Goal: Information Seeking & Learning: Learn about a topic

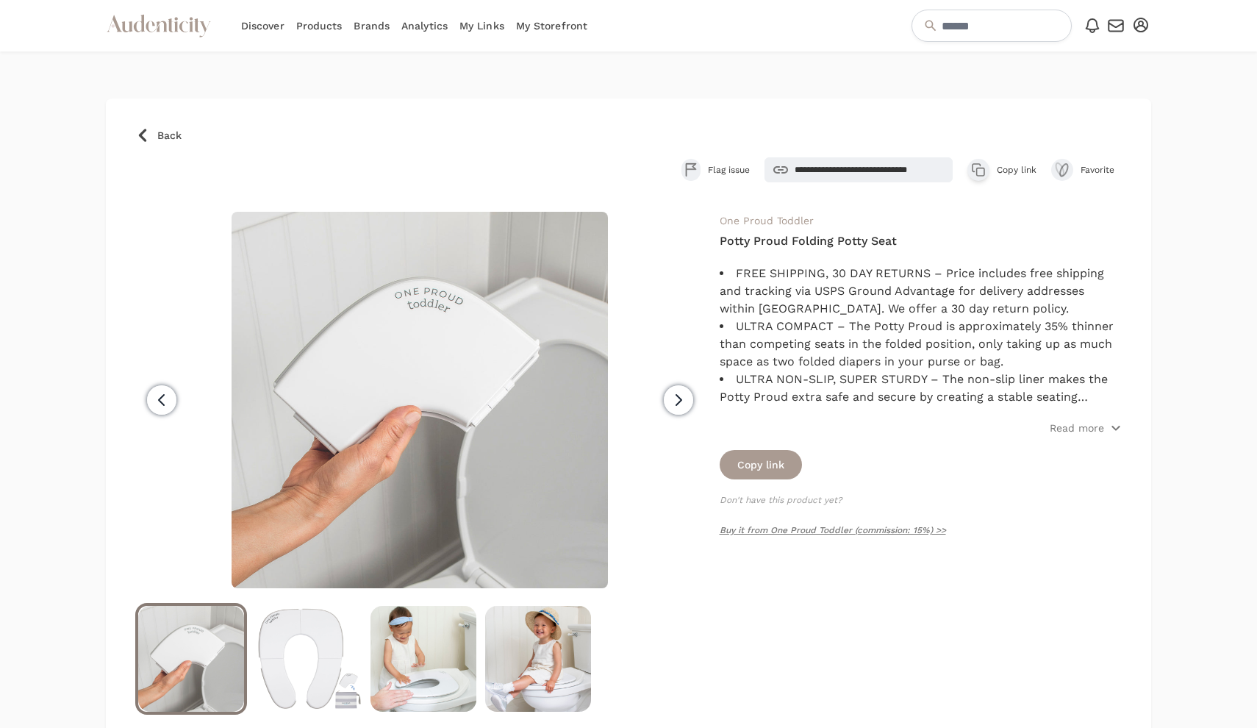
scroll to position [76, 0]
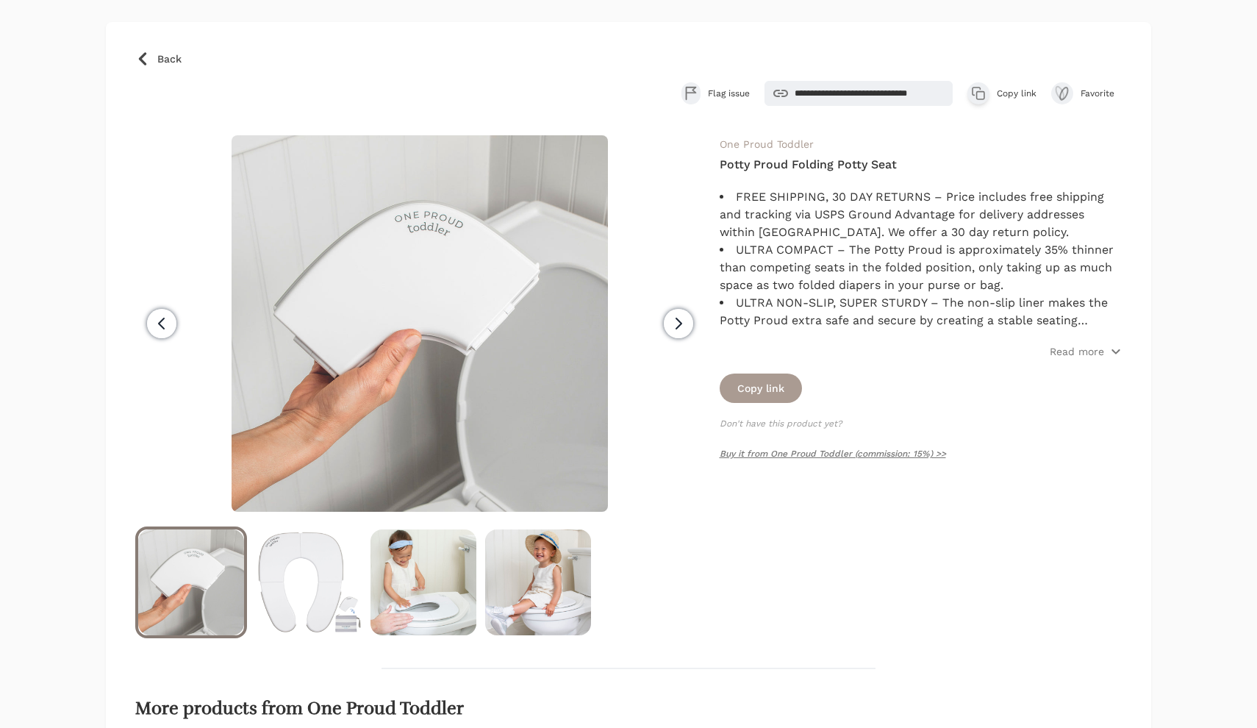
click at [176, 61] on span "Back" at bounding box center [169, 58] width 24 height 15
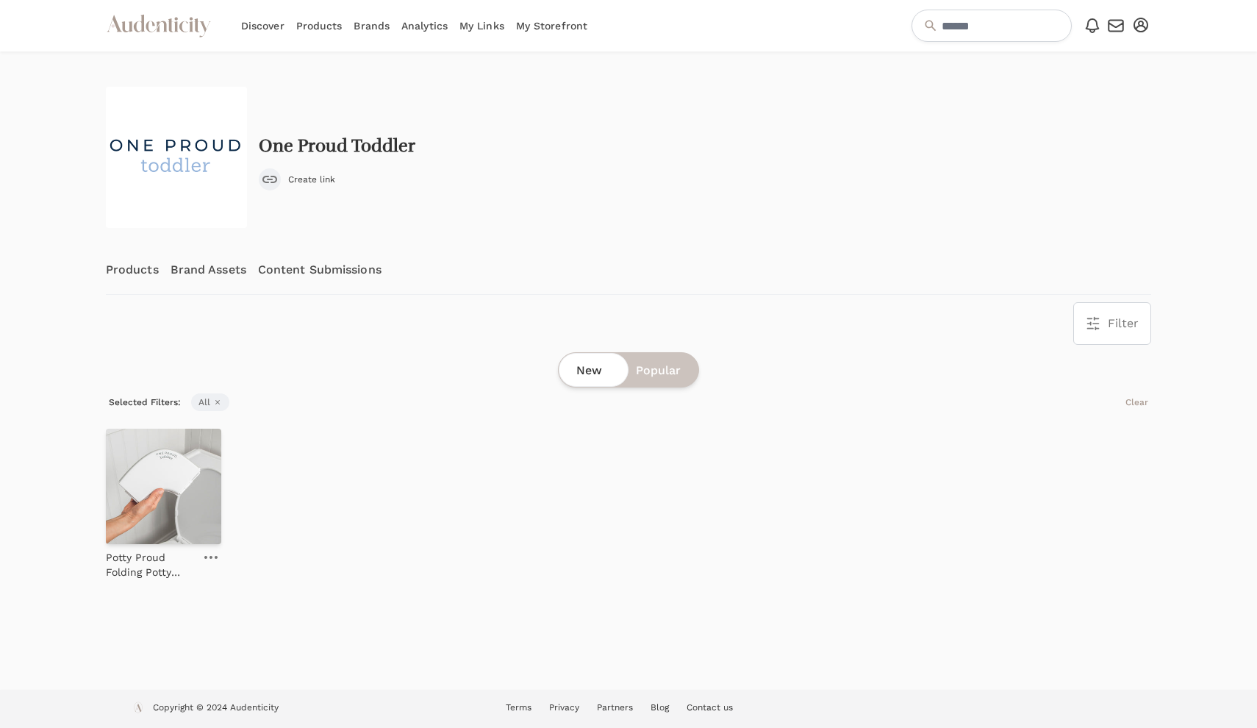
click at [477, 25] on link "My Links" at bounding box center [481, 25] width 45 height 51
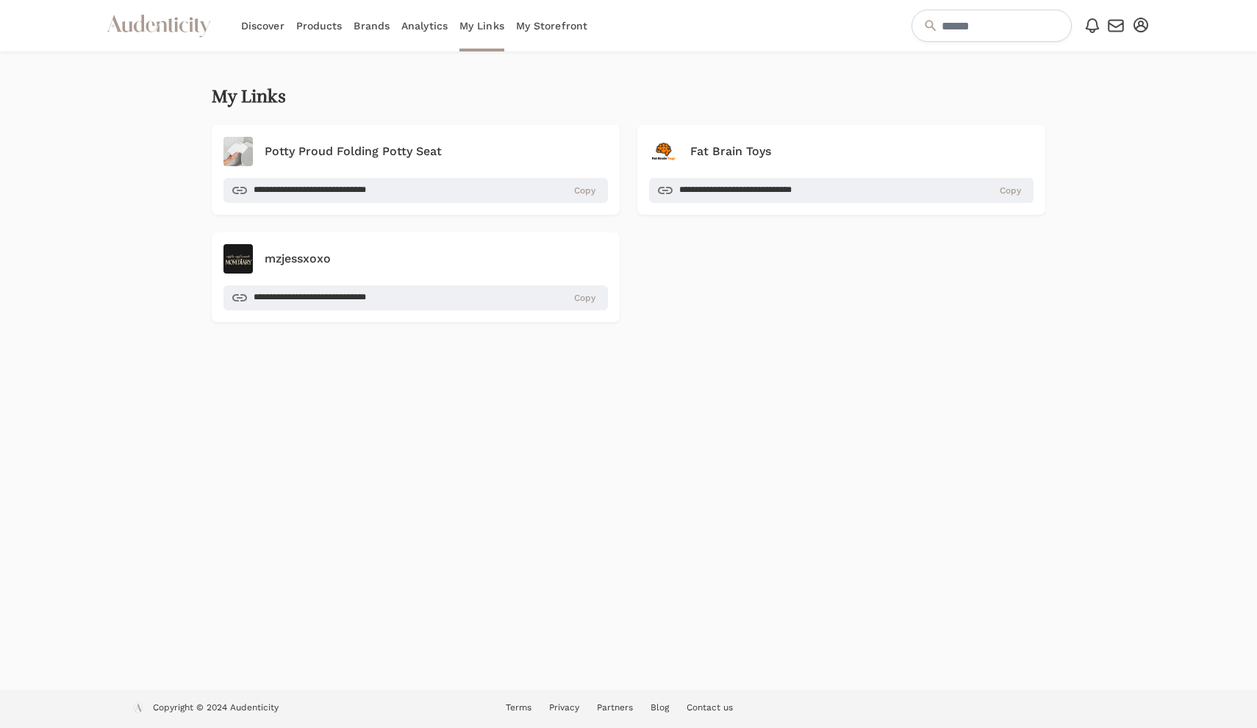
click at [380, 26] on link "Brands" at bounding box center [372, 25] width 36 height 51
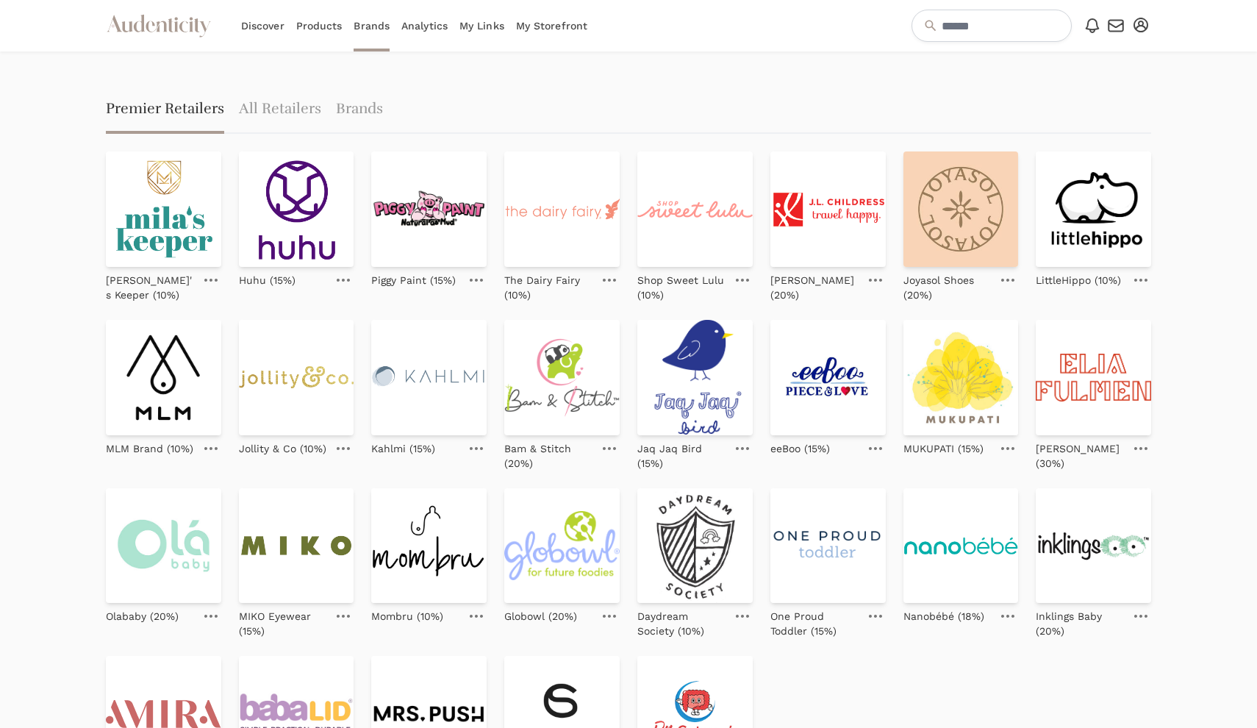
click at [305, 28] on link "Products" at bounding box center [319, 25] width 46 height 51
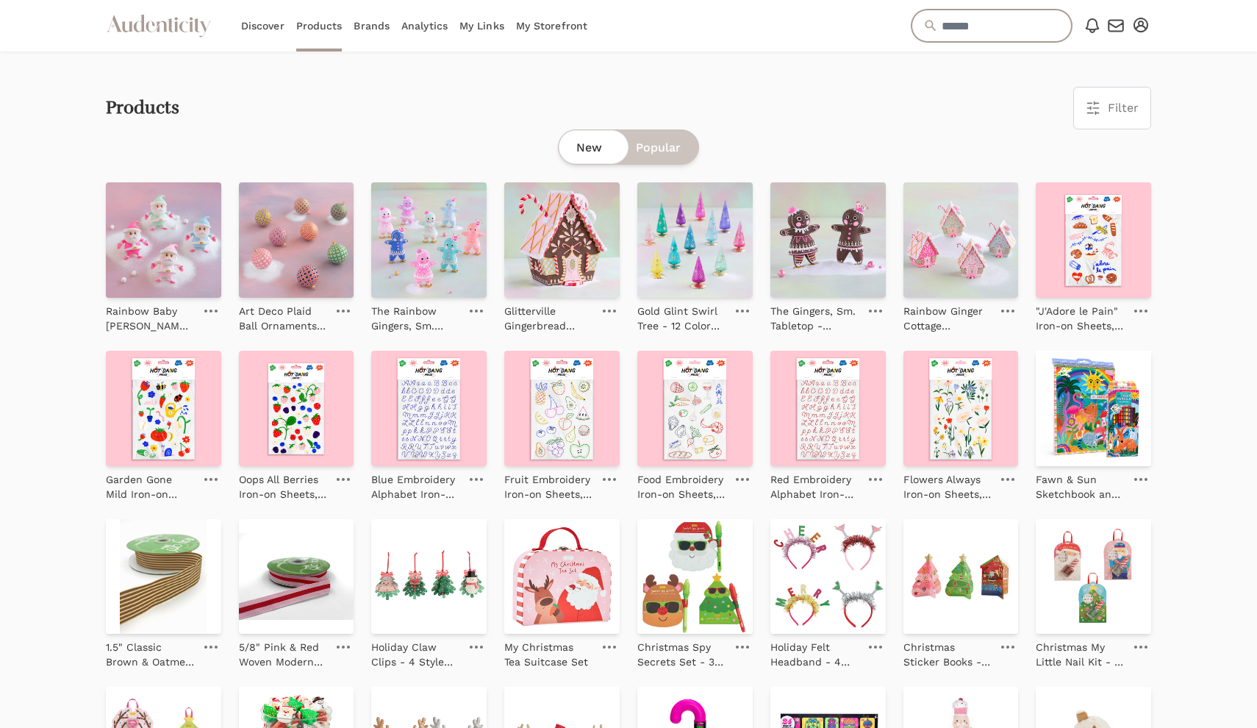
click at [959, 18] on input "text" at bounding box center [991, 26] width 160 height 32
type input "*******"
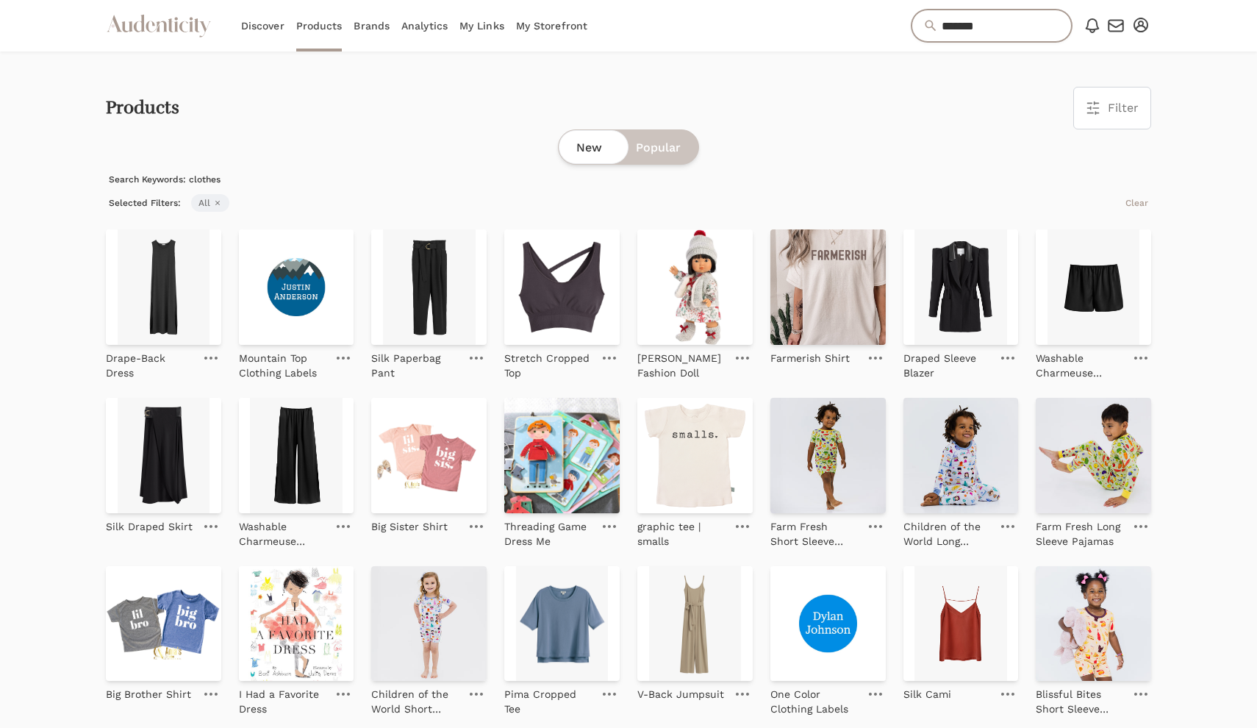
click at [957, 34] on input "*******" at bounding box center [991, 26] width 160 height 32
type input "**********"
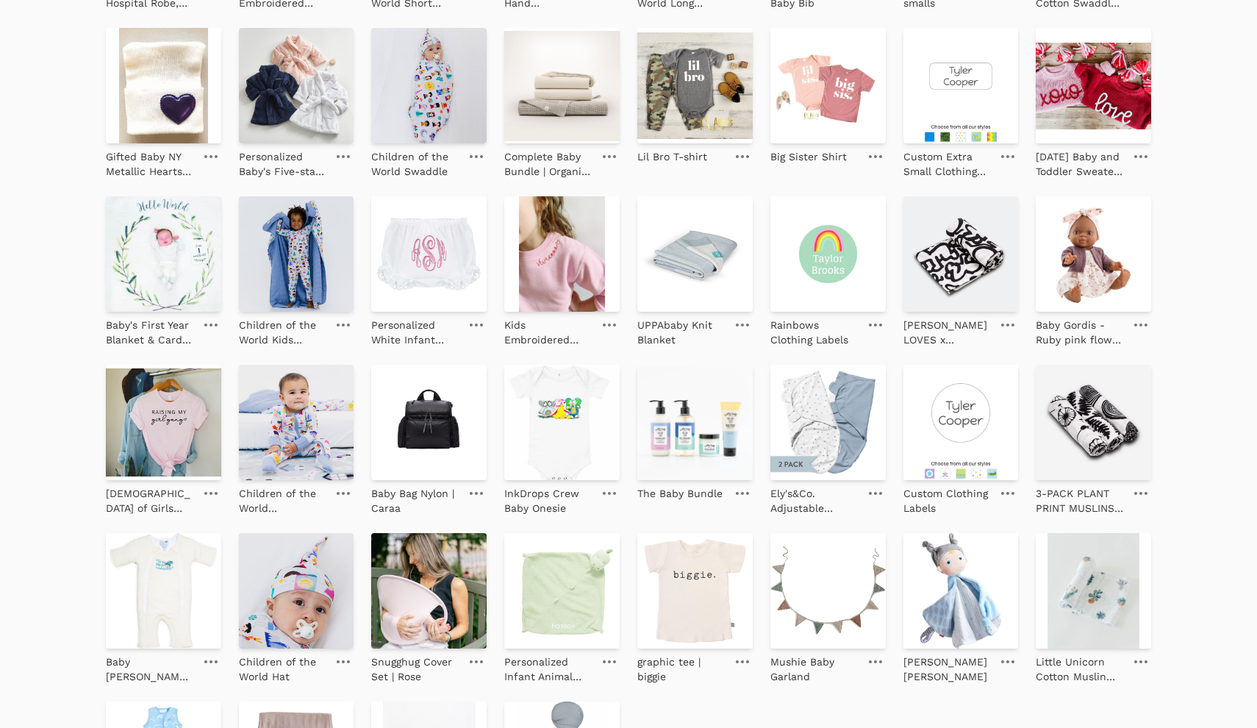
scroll to position [707, 0]
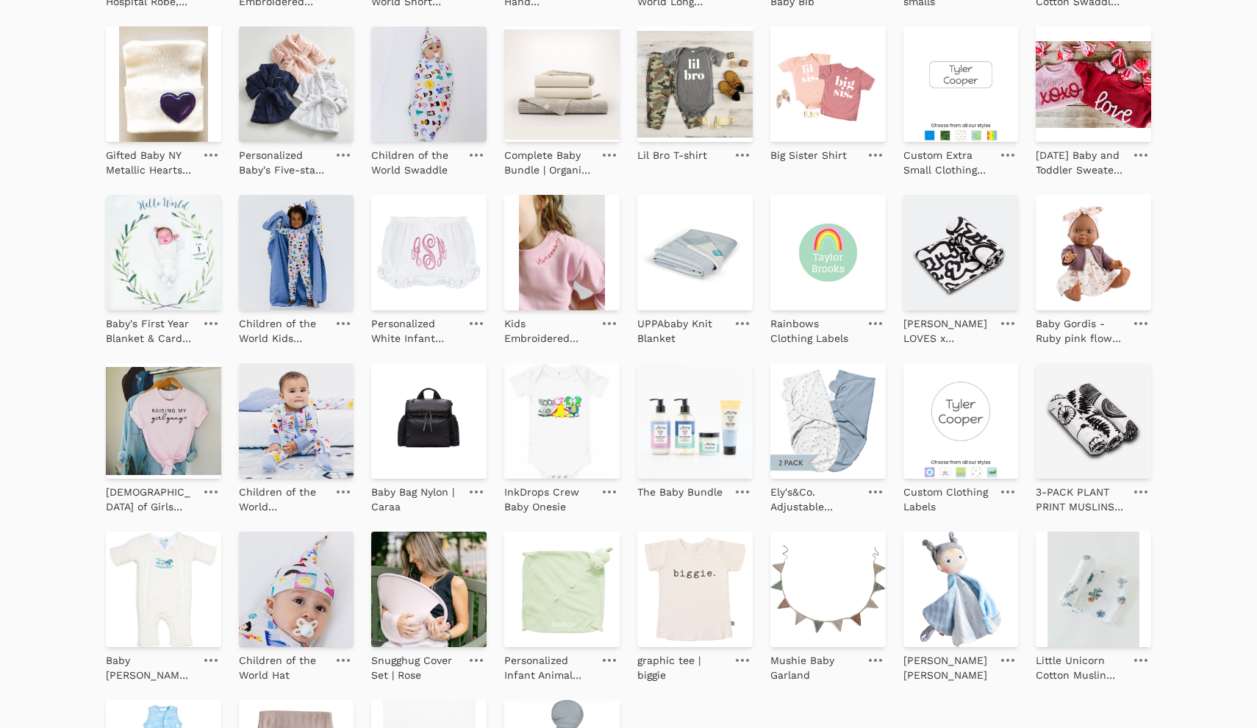
drag, startPoint x: 1206, startPoint y: 288, endPoint x: 1149, endPoint y: 410, distance: 134.5
click at [1149, 410] on div "Products Filter Filter & Sort Close drawer Brands Select 4Moms 7AM A Clementina…" at bounding box center [628, 141] width 1257 height 1594
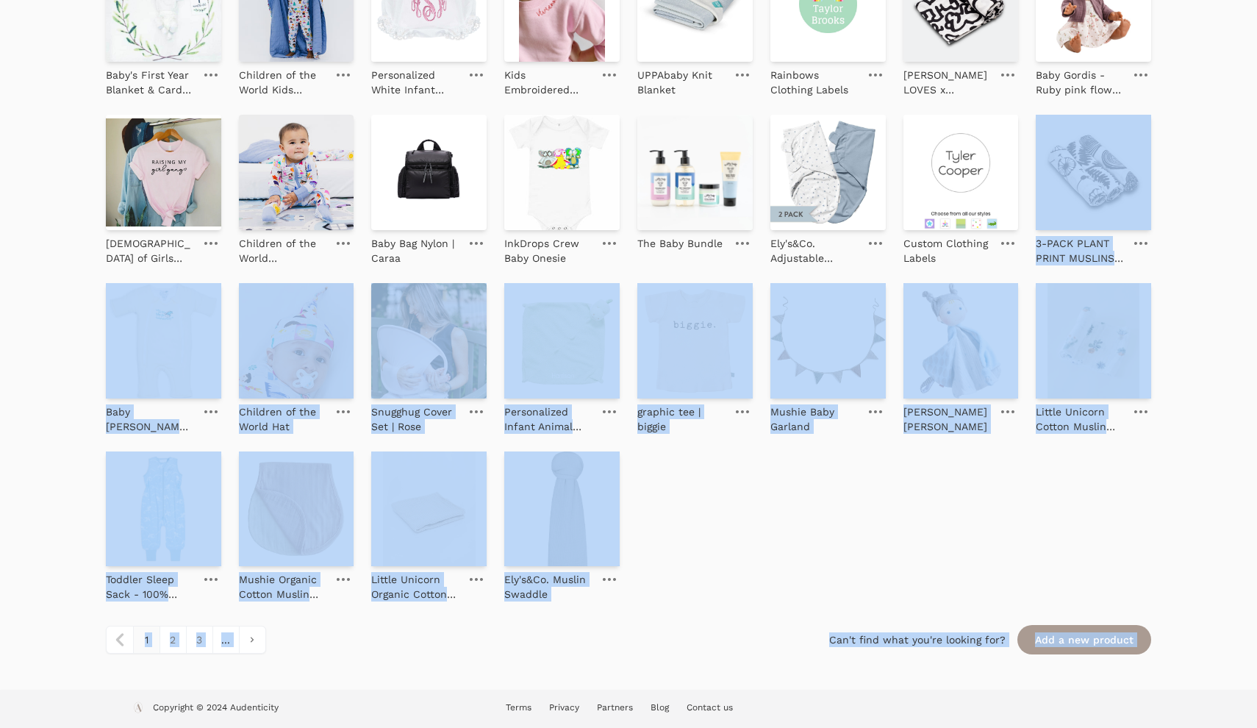
scroll to position [956, 0]
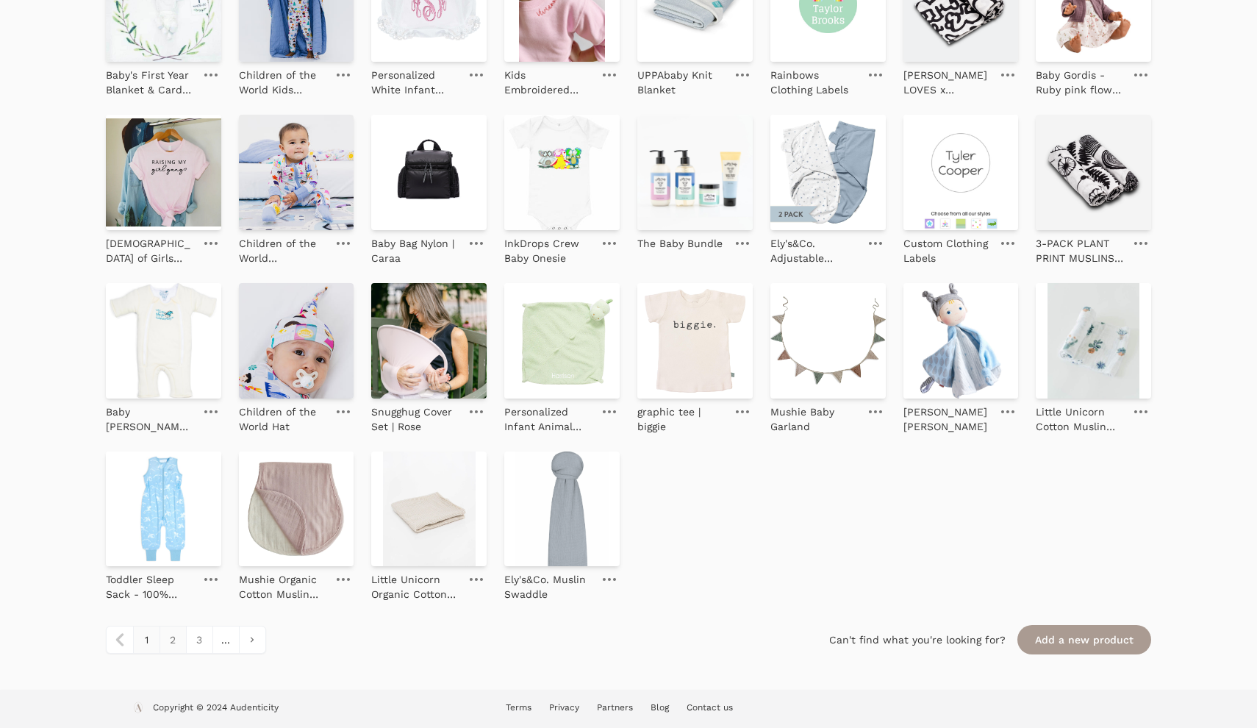
click at [174, 645] on link "2" at bounding box center [173, 639] width 26 height 26
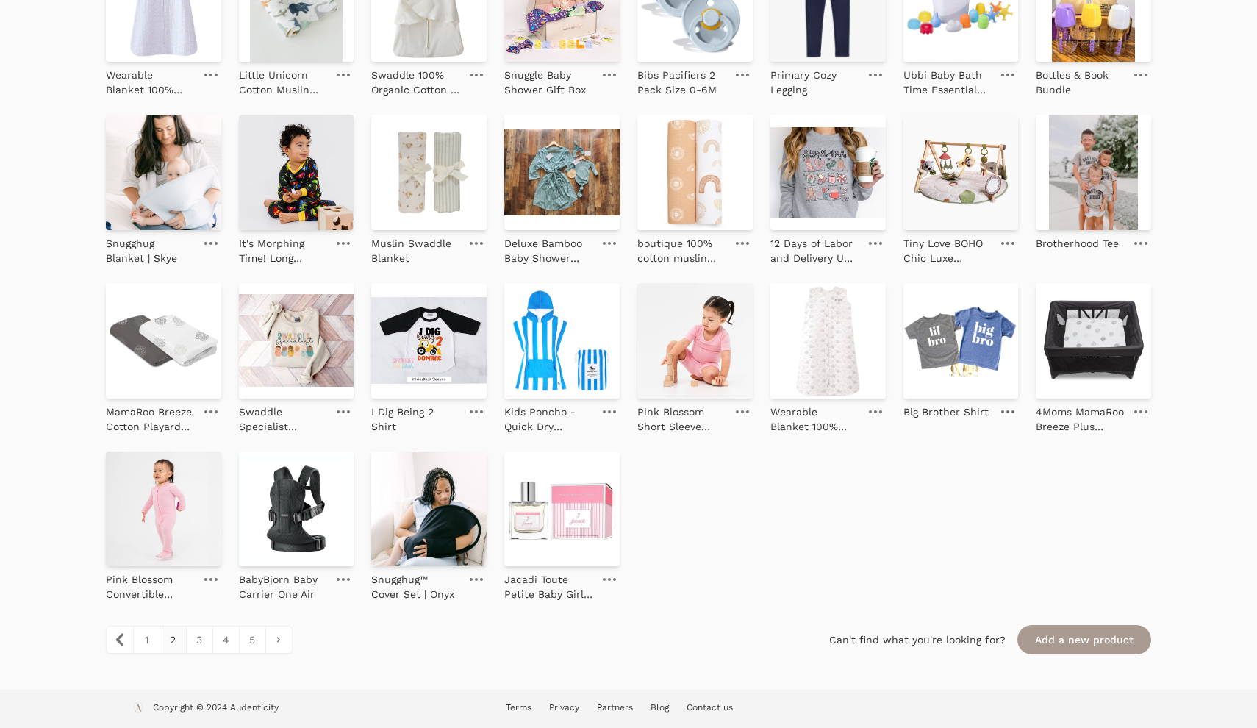
scroll to position [956, 0]
click at [421, 218] on img at bounding box center [428, 172] width 115 height 115
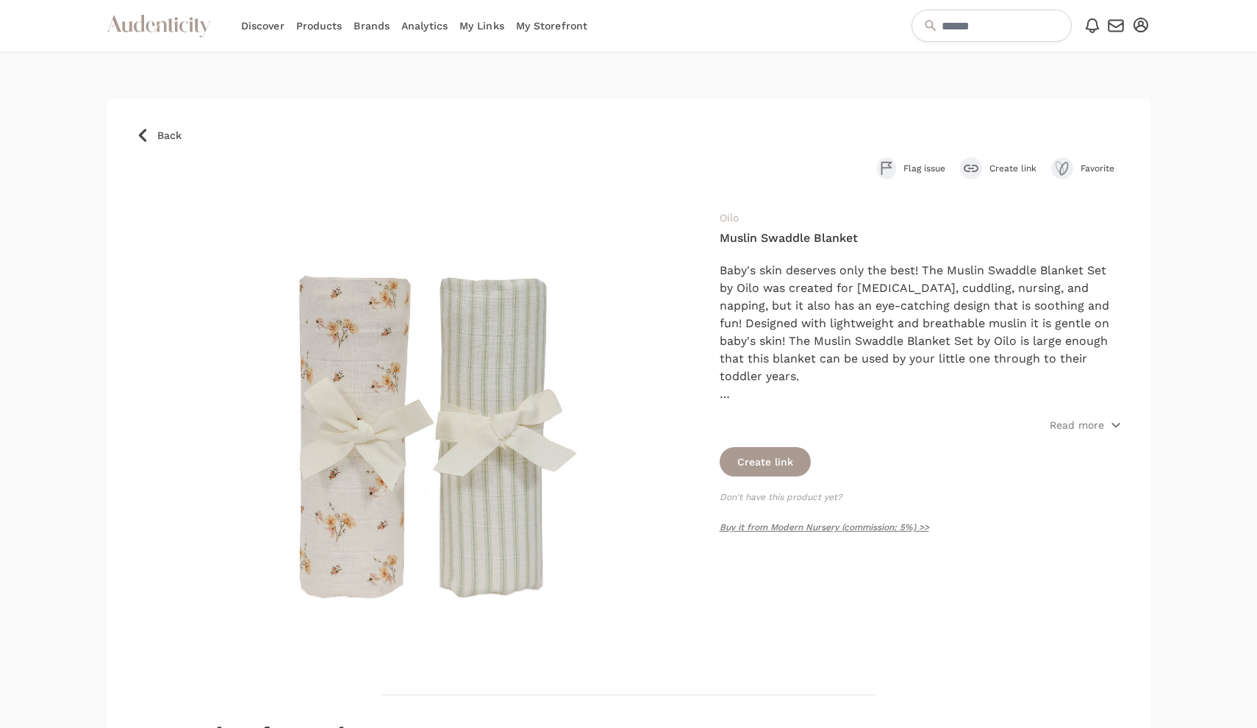
click at [730, 217] on link "Oilo" at bounding box center [729, 218] width 19 height 12
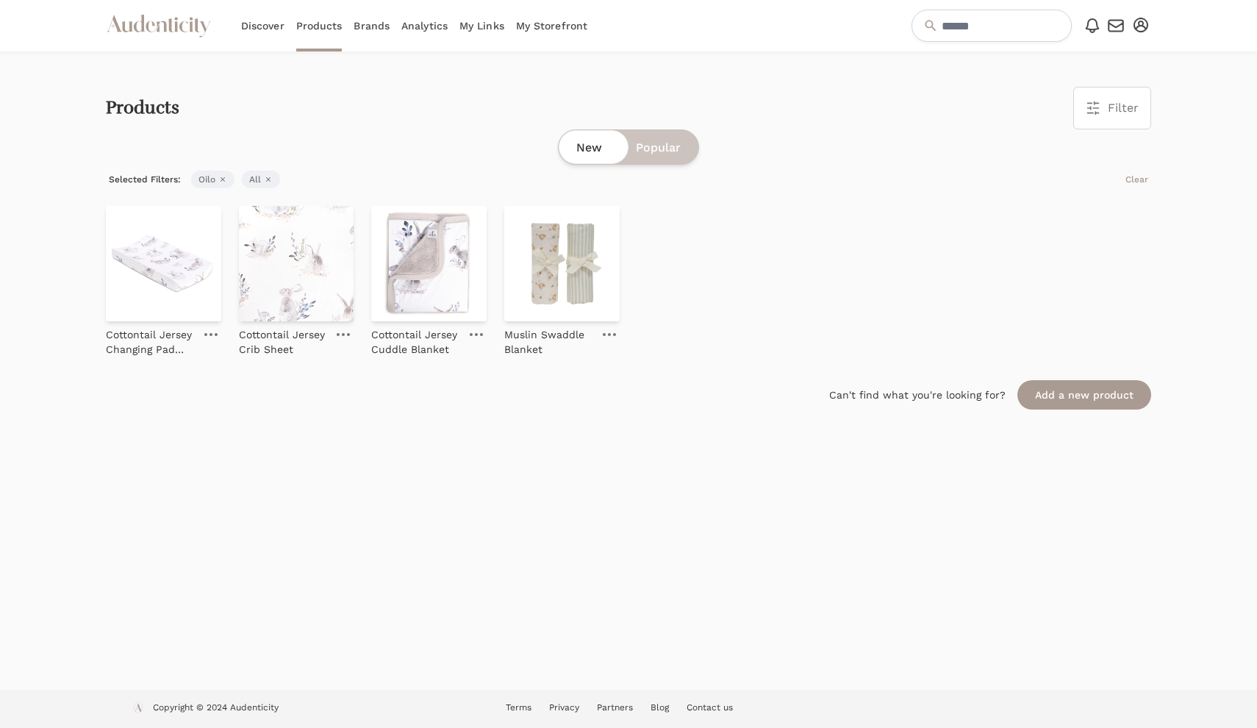
click at [370, 22] on link "Brands" at bounding box center [372, 25] width 36 height 51
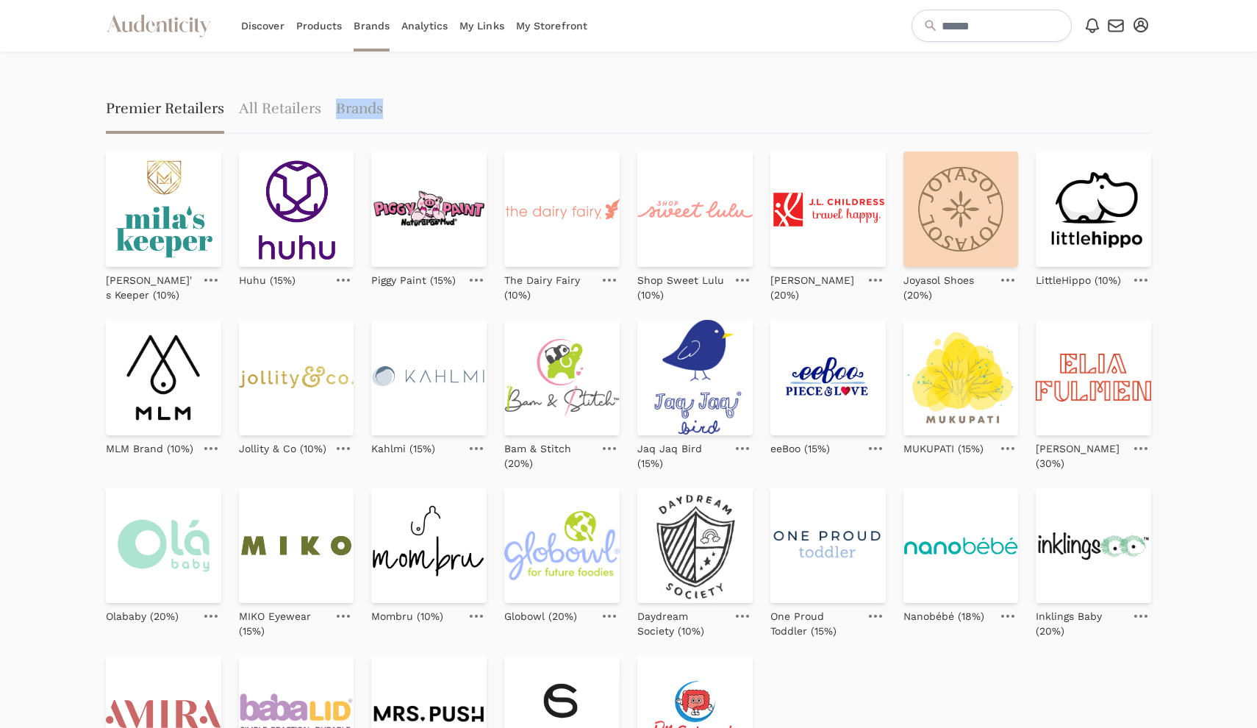
drag, startPoint x: 584, startPoint y: 209, endPoint x: 405, endPoint y: 85, distance: 217.2
click at [405, 85] on div "Premier Retailers All Retailers Brands Mila's Keeper (10%) Huhu (15%) Piggy Pai…" at bounding box center [628, 472] width 1045 height 842
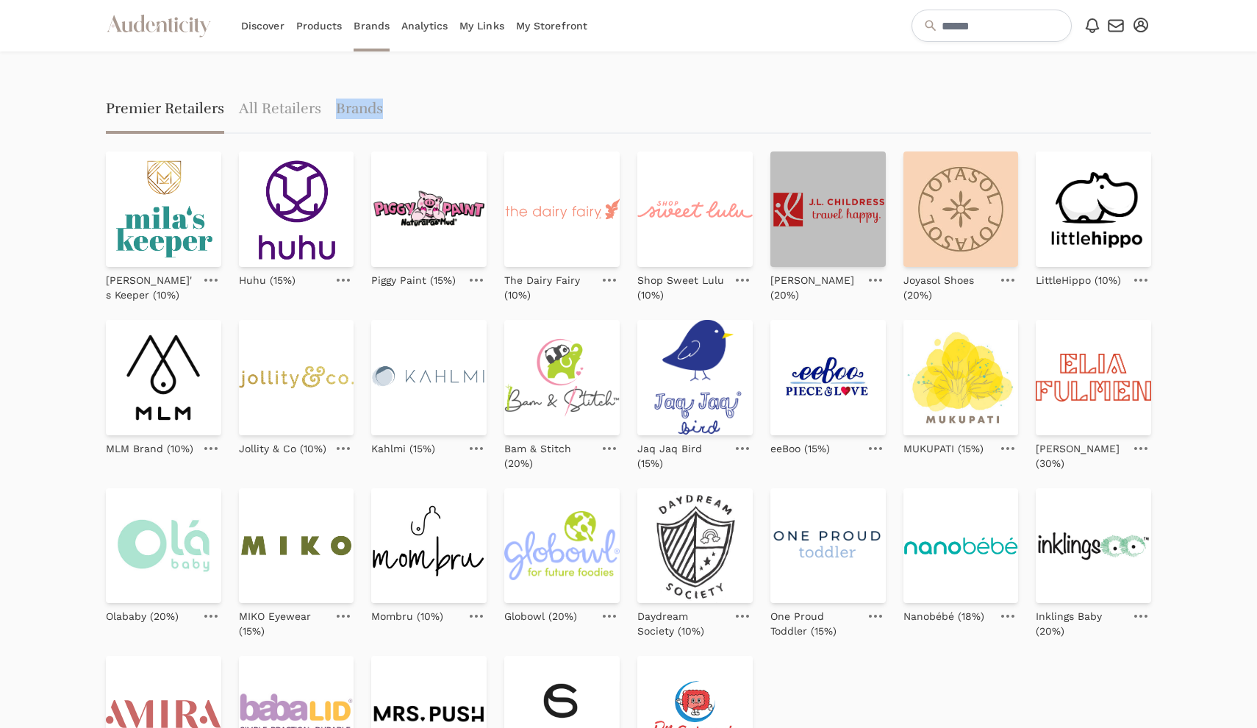
drag, startPoint x: 405, startPoint y: 85, endPoint x: 820, endPoint y: 239, distance: 442.8
click at [820, 239] on div "Premier Retailers All Retailers Brands Mila's Keeper (10%) Huhu (15%) Piggy Pai…" at bounding box center [628, 472] width 1045 height 842
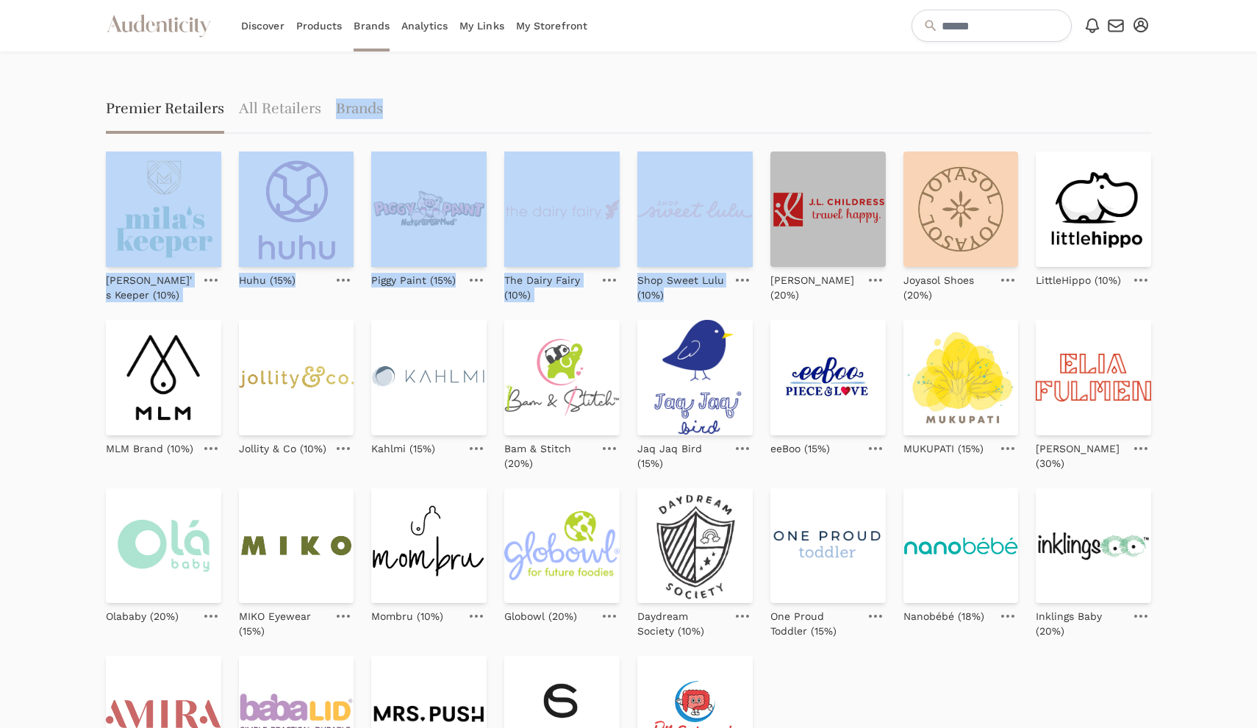
drag, startPoint x: 820, startPoint y: 239, endPoint x: 820, endPoint y: 248, distance: 8.8
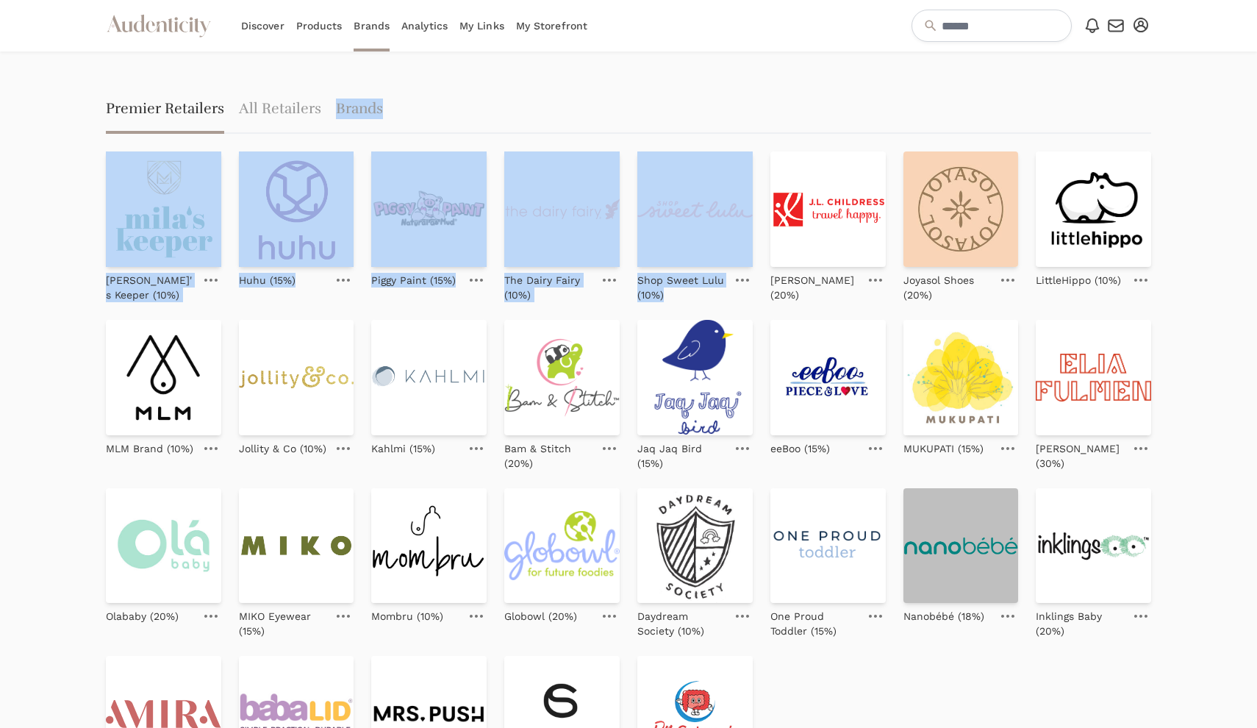
click at [934, 574] on img at bounding box center [960, 545] width 115 height 115
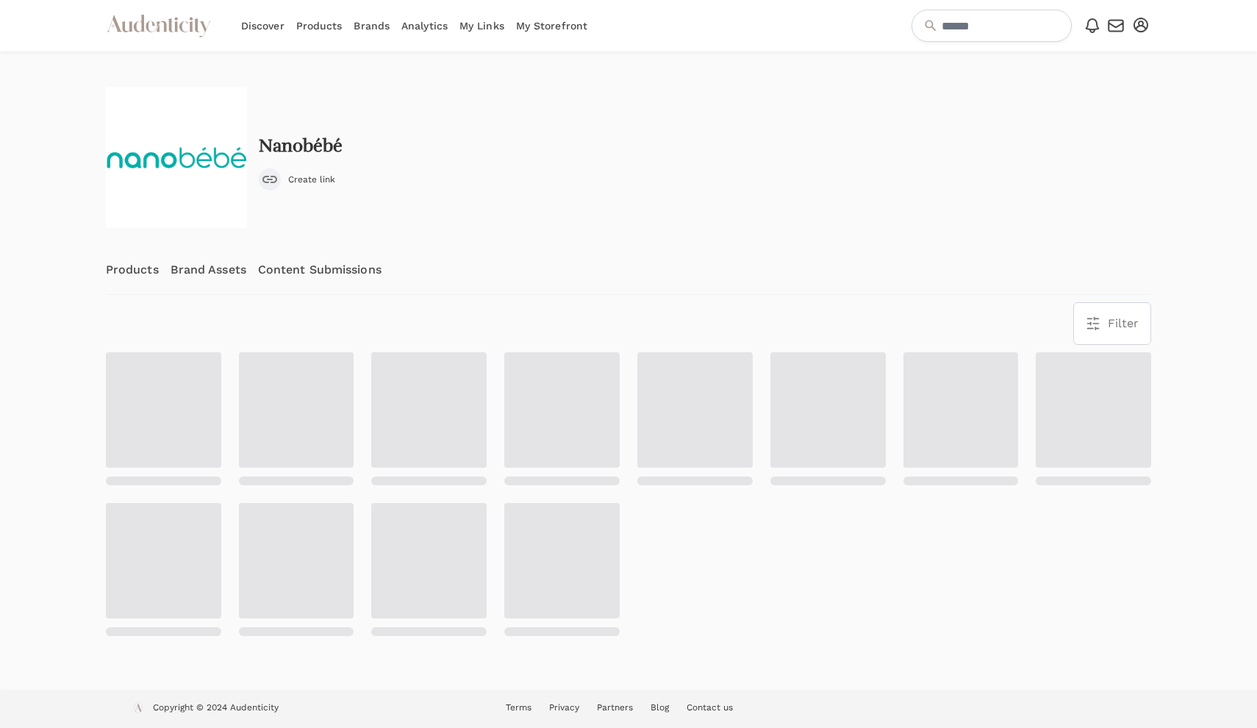
click at [934, 574] on div at bounding box center [628, 494] width 1045 height 284
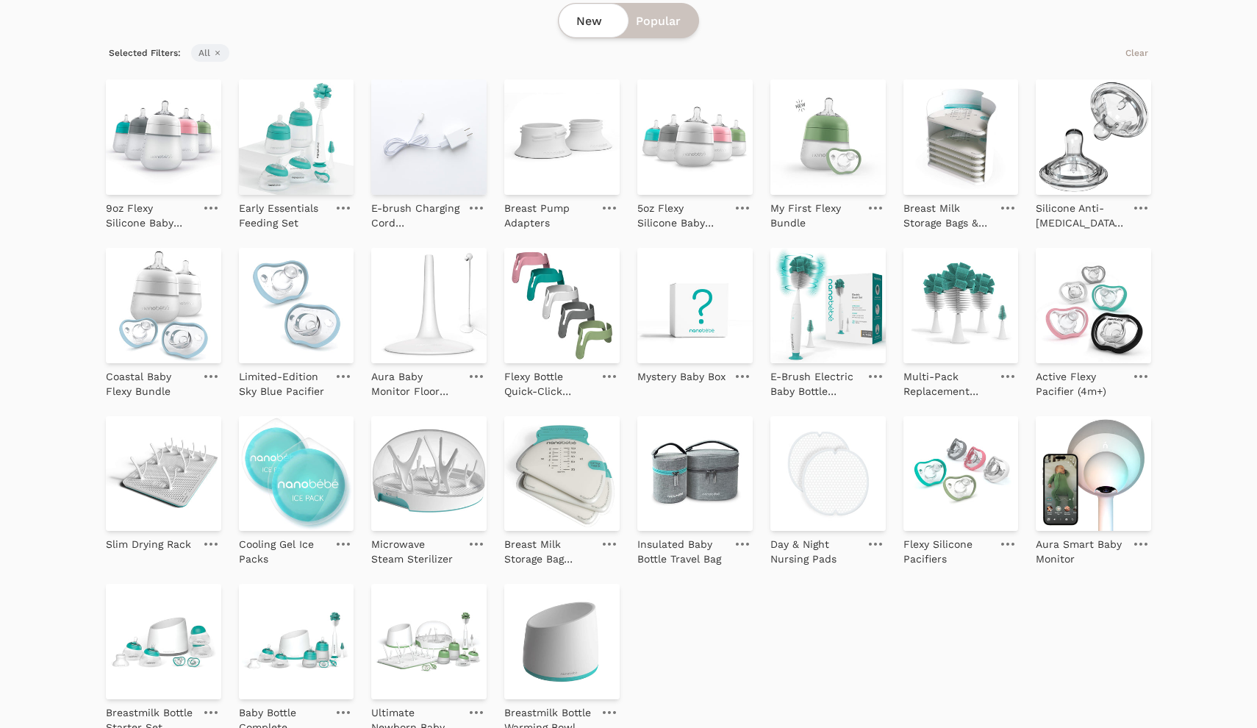
scroll to position [351, 0]
